Goal: Navigation & Orientation: Find specific page/section

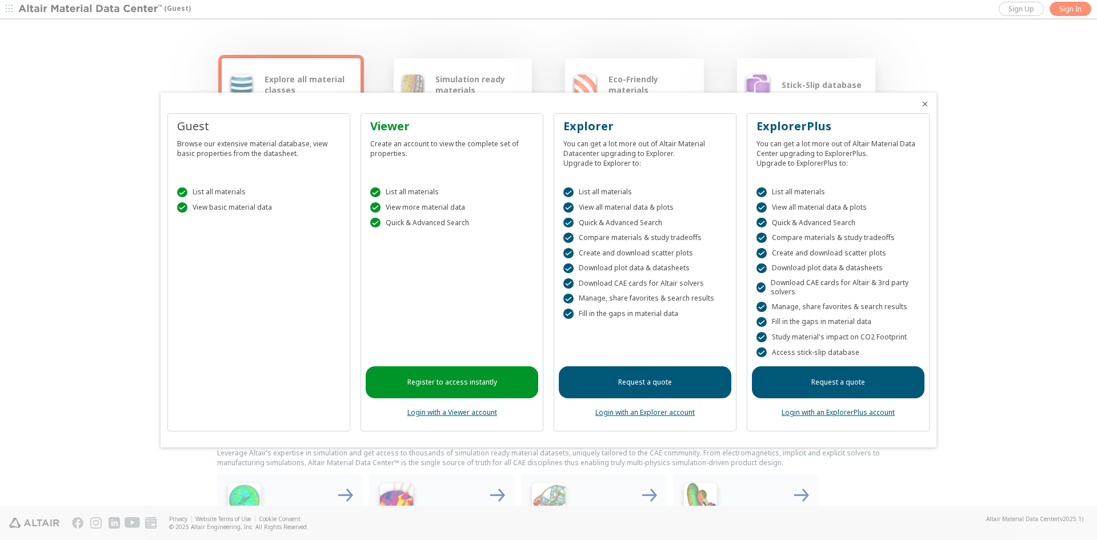
click at [828, 412] on link "Login with an ExplorerPlus account" at bounding box center [837, 412] width 113 height 10
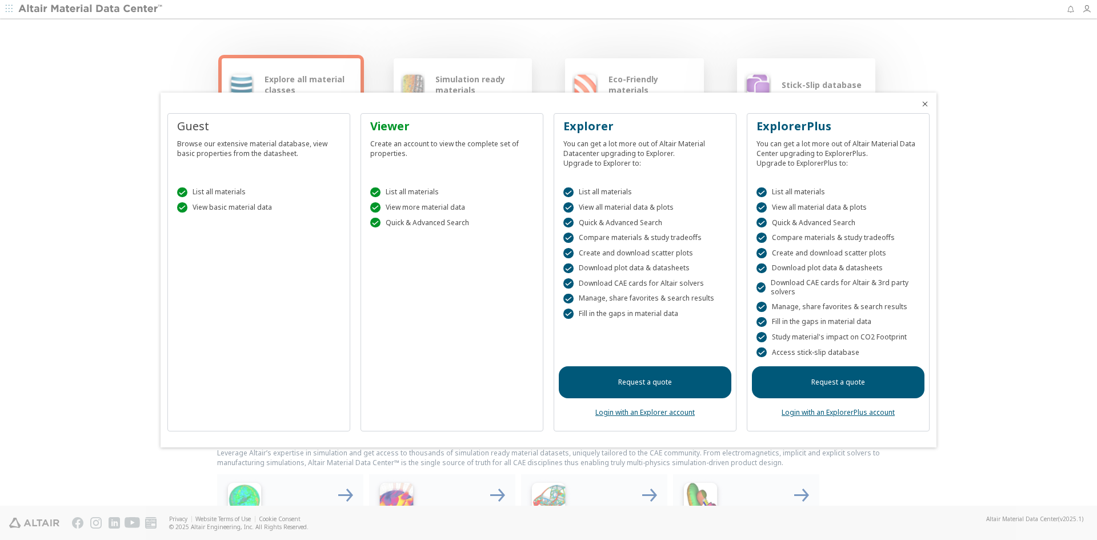
click at [1085, 7] on div at bounding box center [548, 270] width 1097 height 540
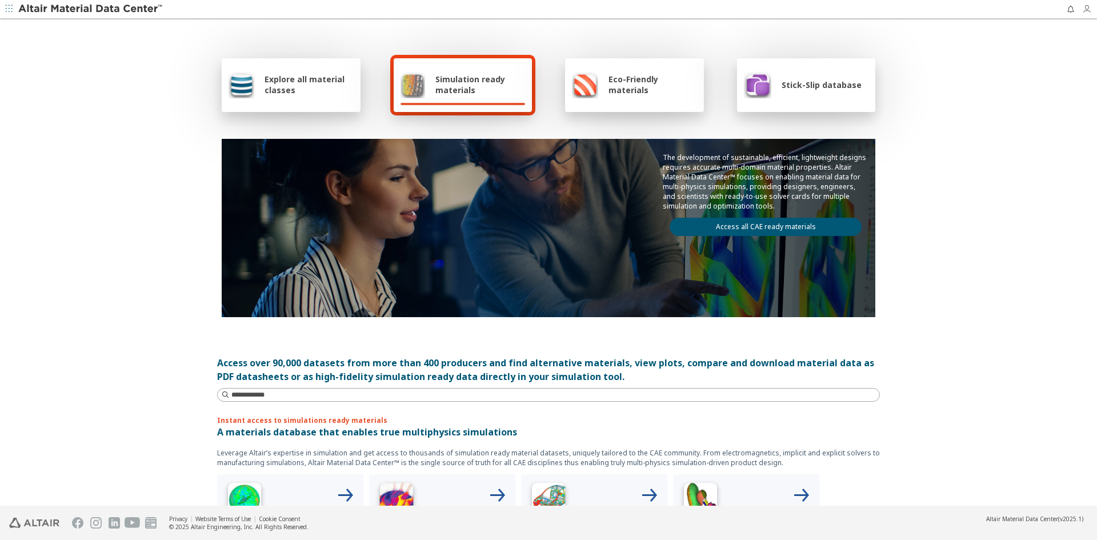
click at [1085, 11] on icon "button" at bounding box center [1086, 9] width 9 height 9
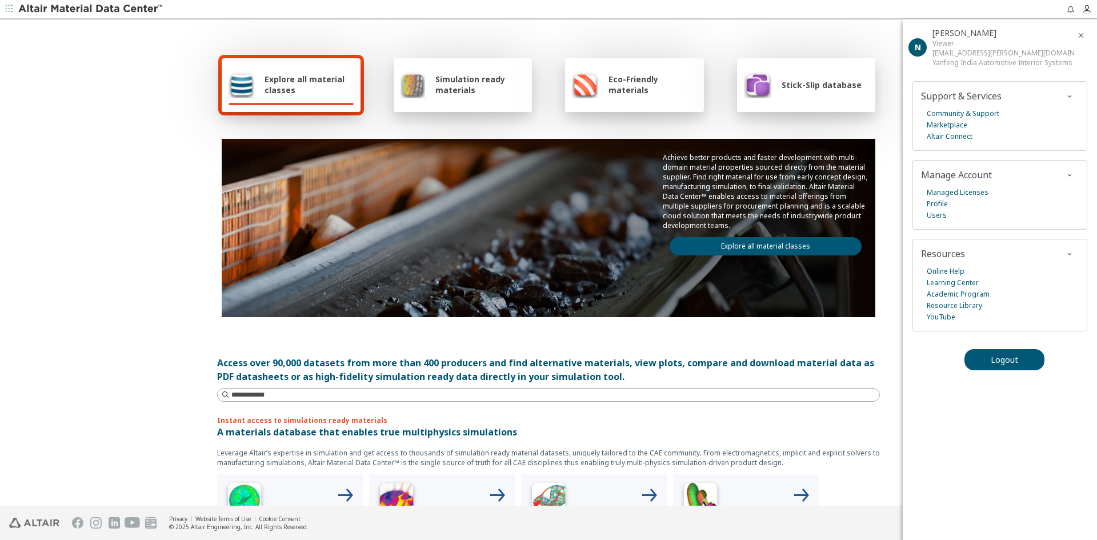
click at [979, 347] on div "Logout" at bounding box center [999, 359] width 194 height 37
click at [979, 354] on button "Logout" at bounding box center [1004, 359] width 80 height 21
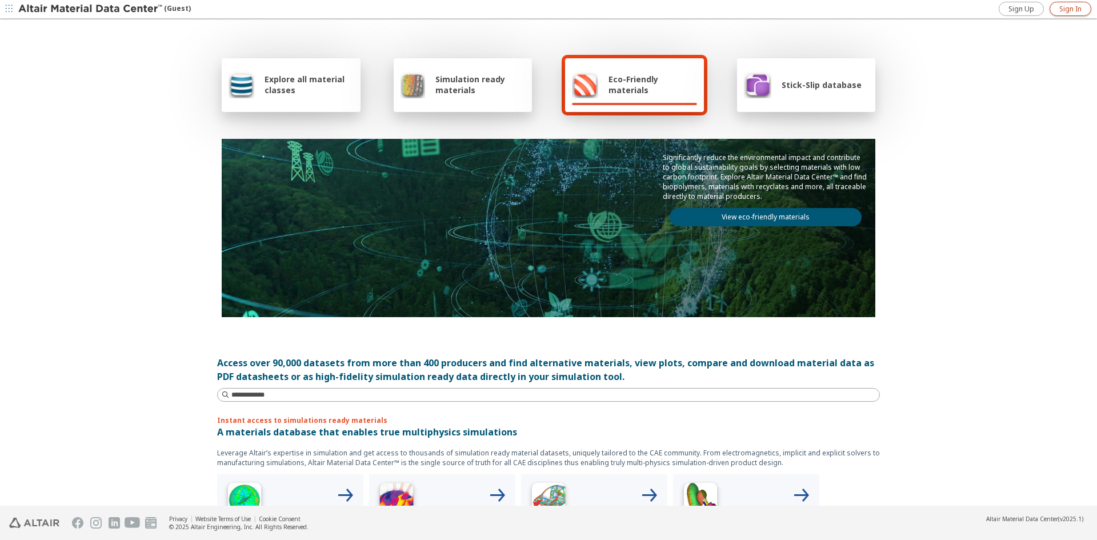
click at [1056, 9] on link "Sign In" at bounding box center [1070, 9] width 42 height 14
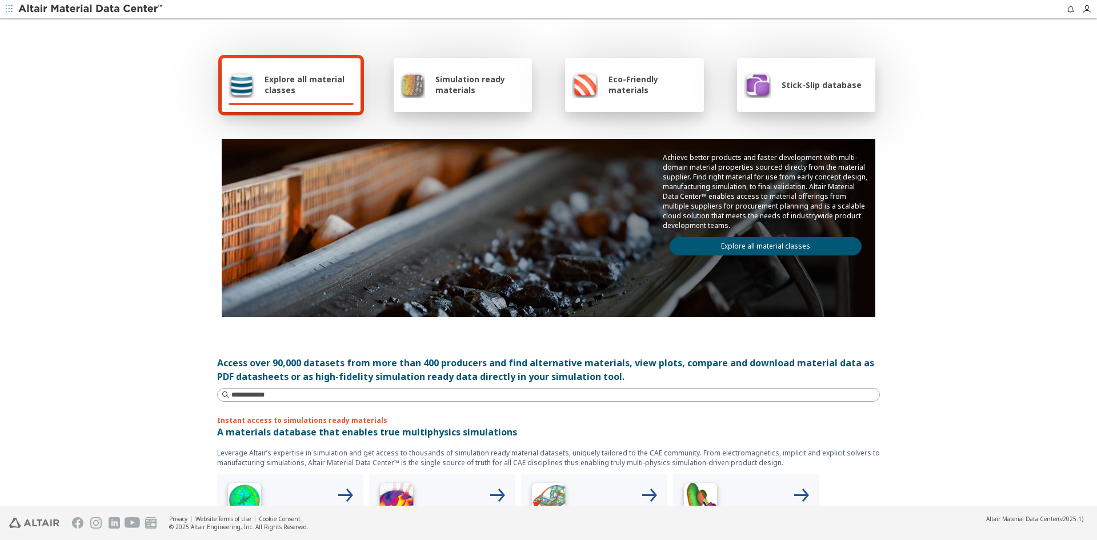
click at [795, 86] on span "Stick-Slip database" at bounding box center [821, 84] width 80 height 11
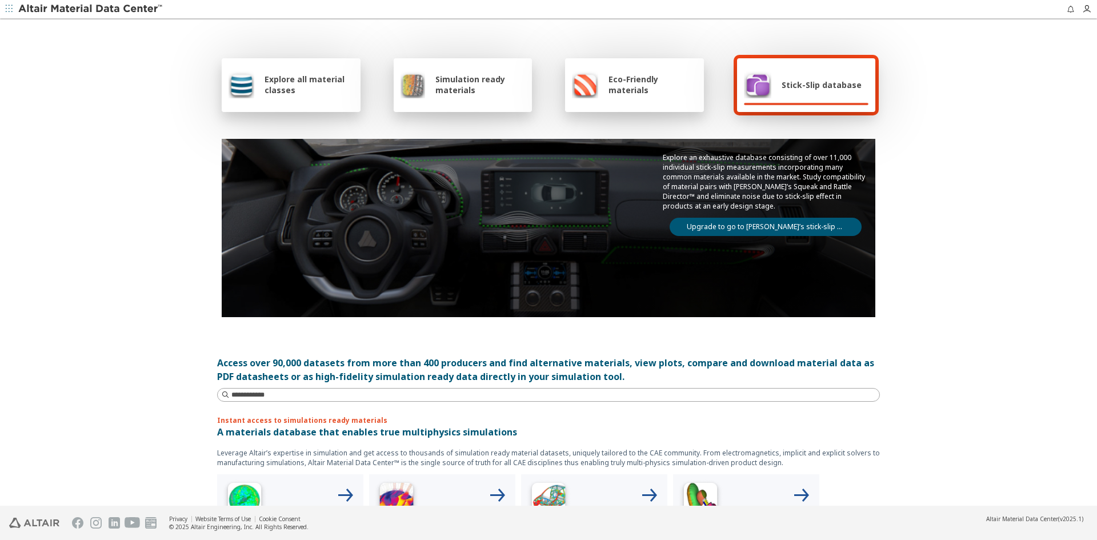
click at [758, 226] on link "Upgrade to go to Altair’s stick-slip database" at bounding box center [765, 227] width 192 height 18
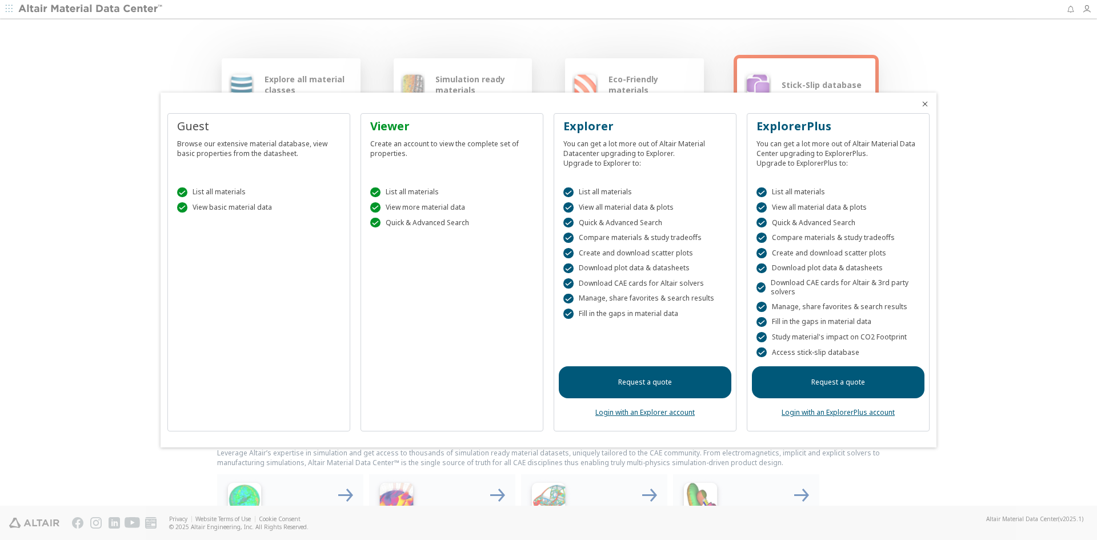
click at [826, 411] on link "Login with an ExplorerPlus account" at bounding box center [837, 412] width 113 height 10
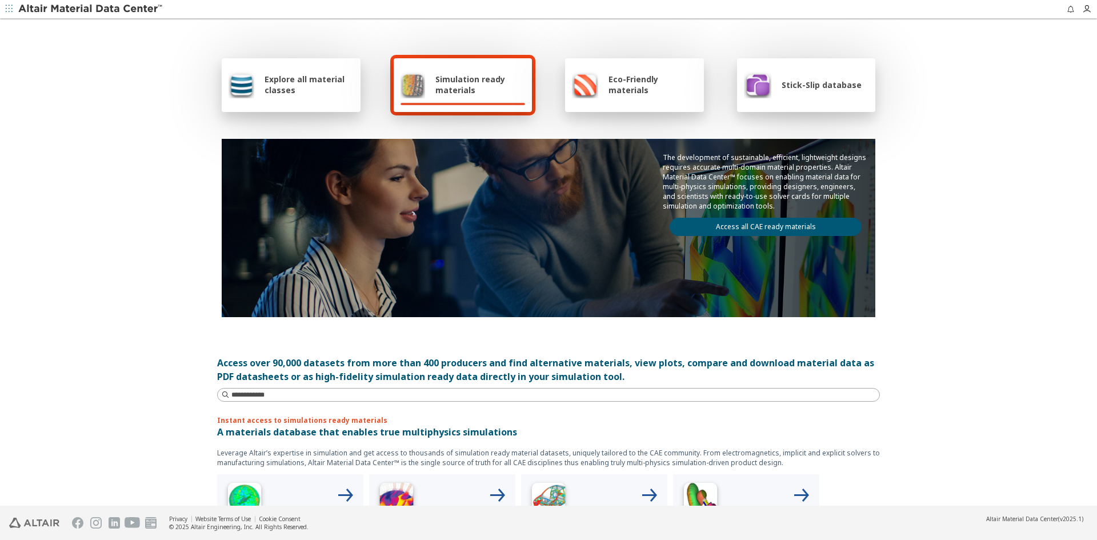
click at [785, 86] on span "Stick-Slip database" at bounding box center [821, 84] width 80 height 11
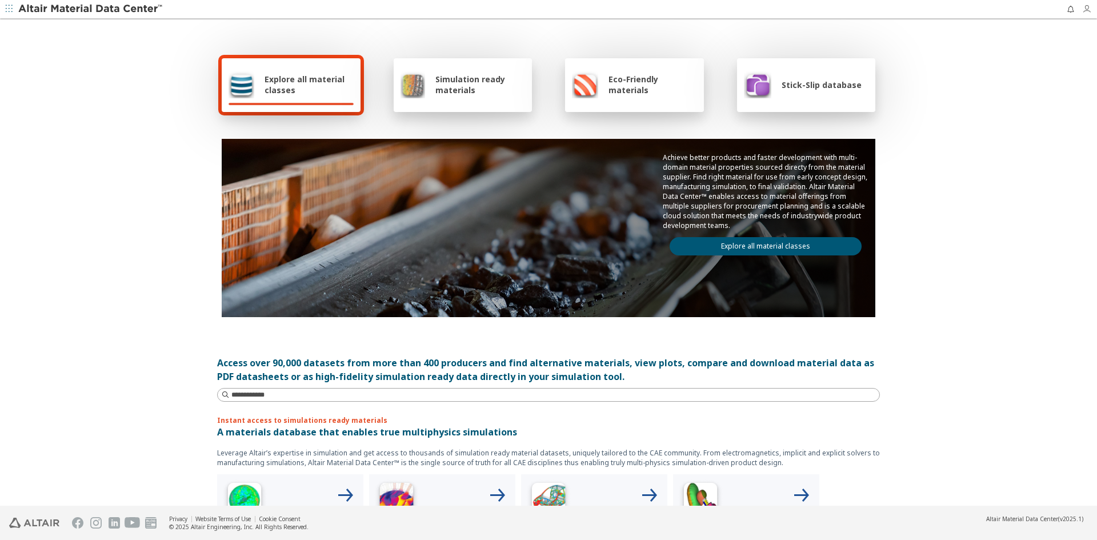
click at [1086, 10] on icon "button" at bounding box center [1086, 9] width 9 height 9
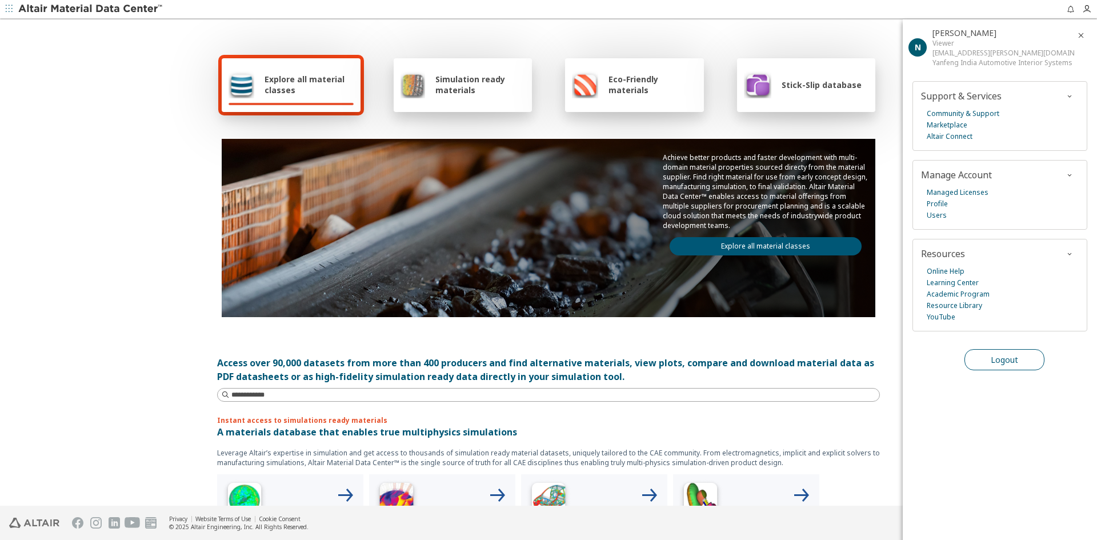
click at [1001, 356] on span "Logout" at bounding box center [1003, 359] width 27 height 11
